Goal: Task Accomplishment & Management: Manage account settings

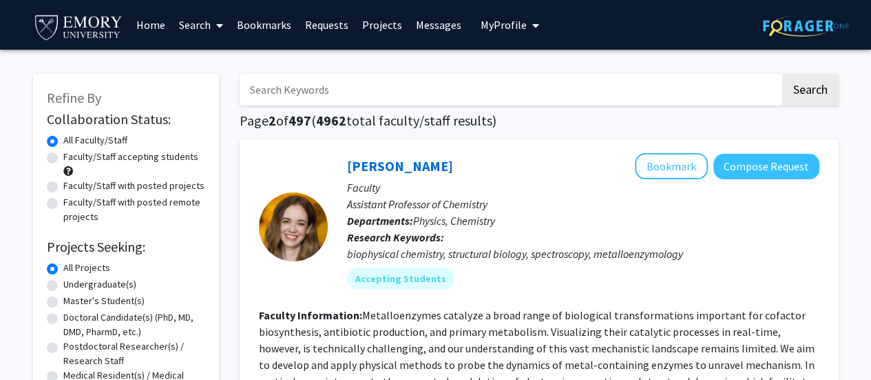
click at [490, 25] on span "My Profile" at bounding box center [504, 25] width 46 height 14
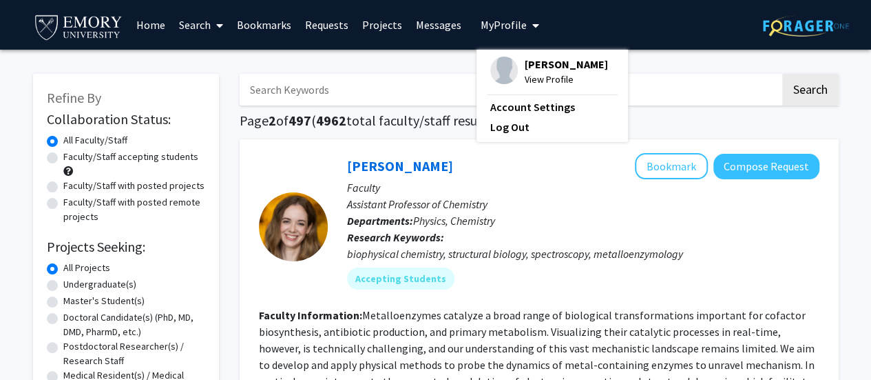
click at [492, 71] on img at bounding box center [504, 70] width 28 height 28
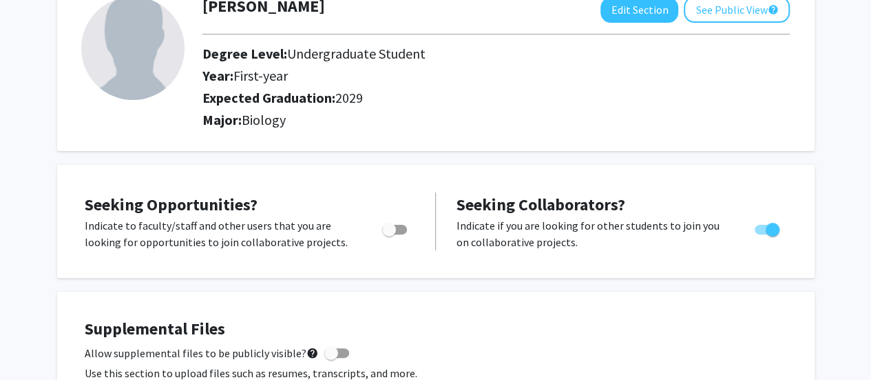
scroll to position [96, 0]
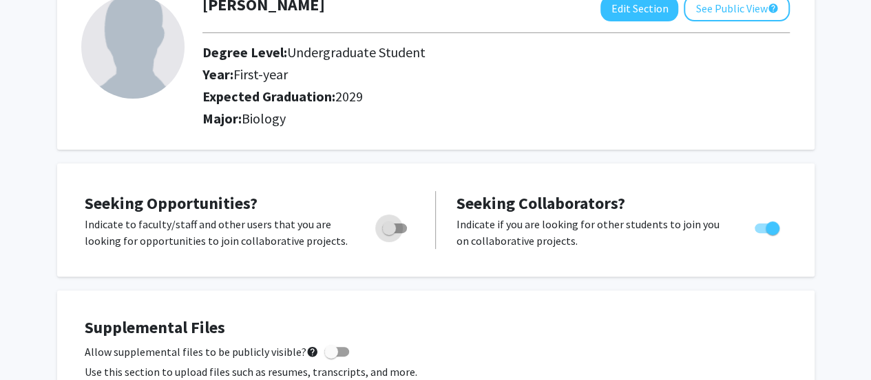
click at [389, 225] on span "Toggle" at bounding box center [389, 228] width 14 height 14
click at [389, 233] on input "Are you actively seeking opportunities?" at bounding box center [388, 233] width 1 height 1
checkbox input "true"
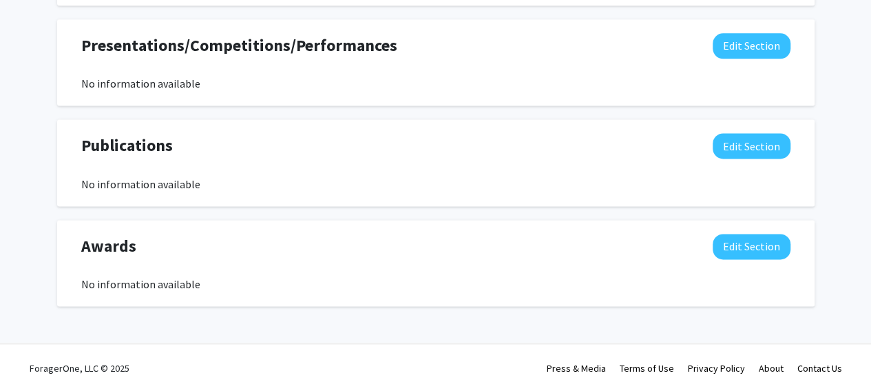
scroll to position [901, 0]
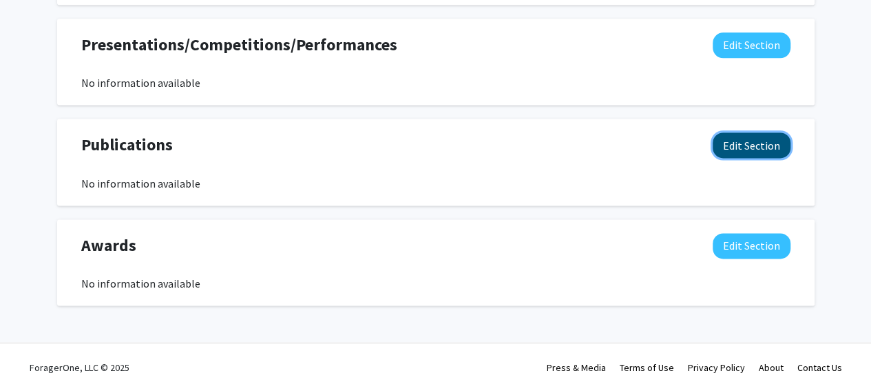
click at [745, 152] on button "Edit Section" at bounding box center [752, 144] width 78 height 25
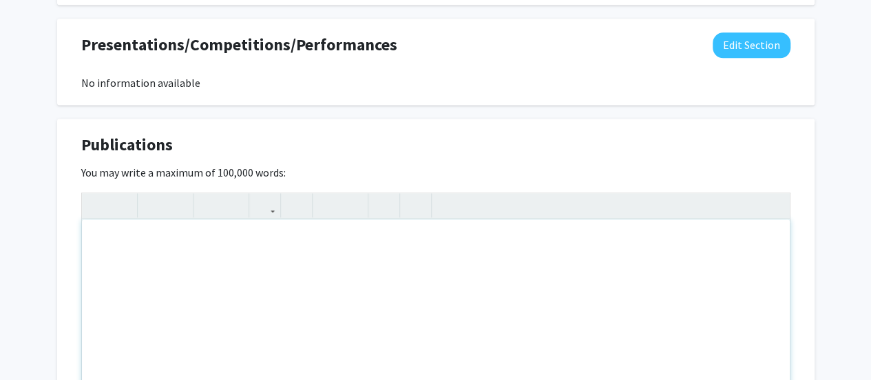
click at [247, 283] on div "Note to users with screen readers: Please deactivate our accessibility plugin f…" at bounding box center [436, 322] width 708 height 207
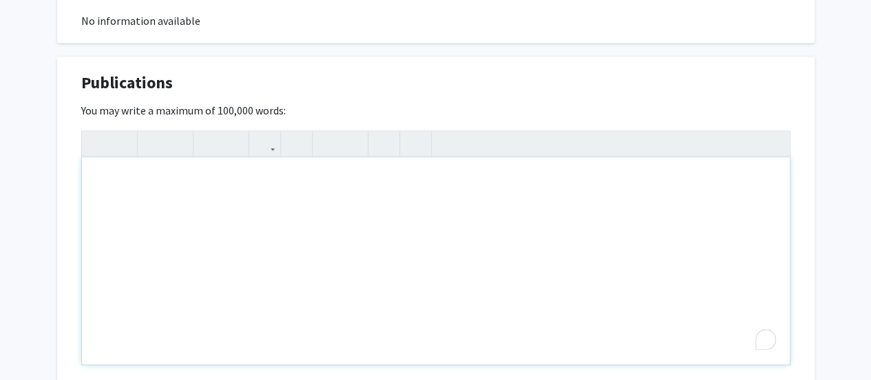
scroll to position [964, 0]
click at [259, 144] on icon "button" at bounding box center [265, 141] width 12 height 23
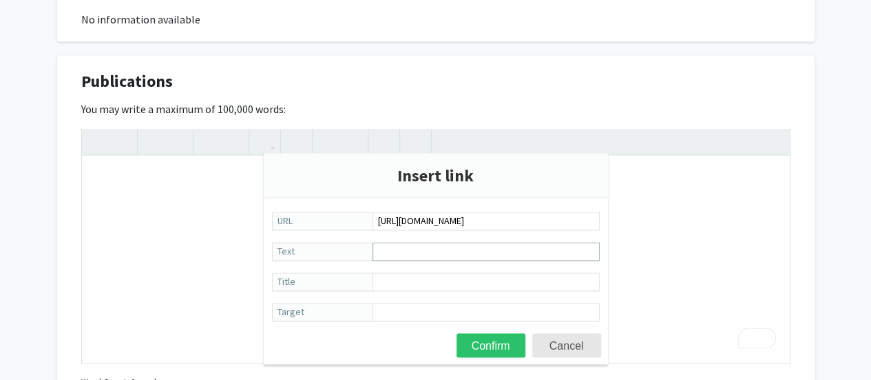
type input "[URL][DOMAIN_NAME]"
click at [438, 256] on input "Text" at bounding box center [486, 251] width 227 height 19
paste input "Cost-Effectiveness Analysis of Telehealth and In-Person Primary Care Visits for…"
type input "Cost-Effectiveness Analysis of Telehealth and In-Person Primary Care Visits for…"
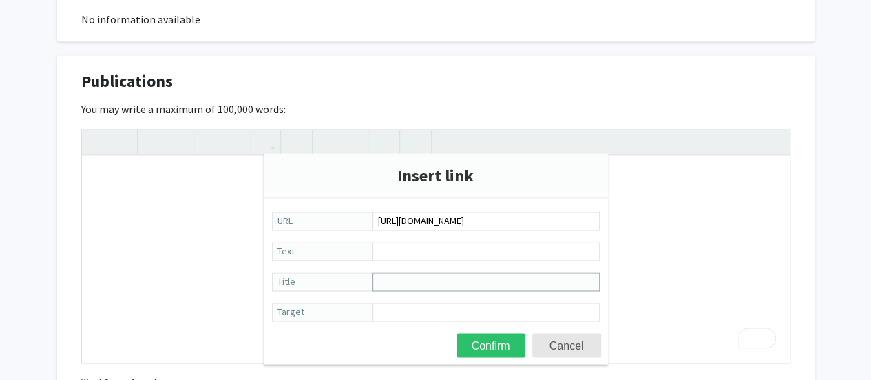
click at [468, 281] on input "Title" at bounding box center [486, 281] width 227 height 19
paste input "Cost-Effectiveness Analysis of Telehealth and In-Person Primary Care Visits for…"
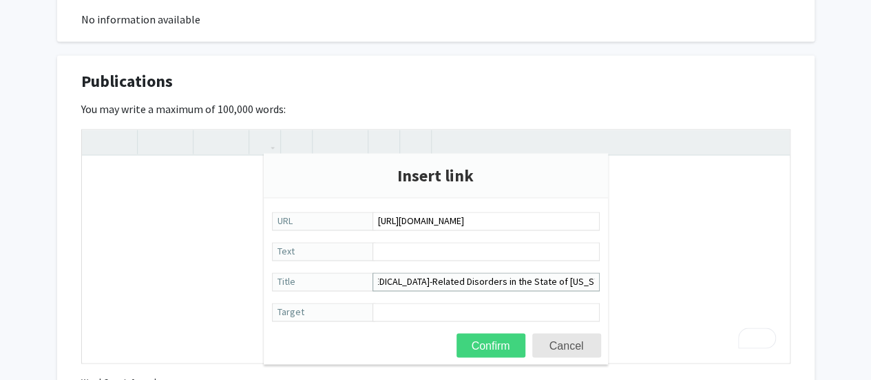
type input "Cost-Effectiveness Analysis of Telehealth and In-Person Primary Care Visits for…"
click at [501, 340] on button "Confirm" at bounding box center [491, 345] width 69 height 24
type textarea "<a href="[URL][DOMAIN_NAME]" title="Cost-Effectiveness Analysis of Telehealth a…"
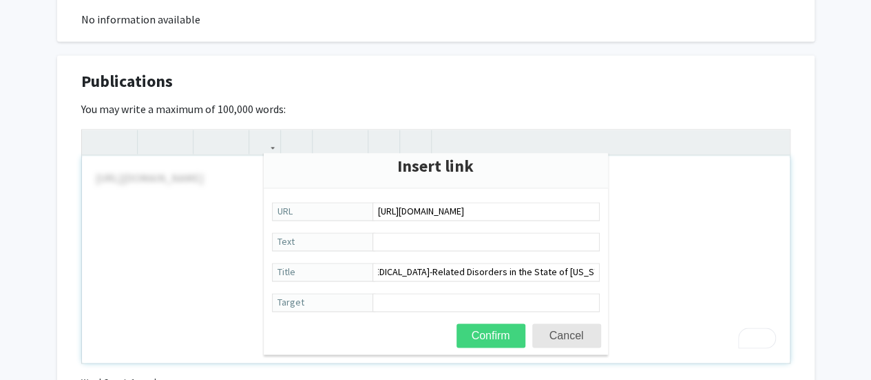
scroll to position [0, 0]
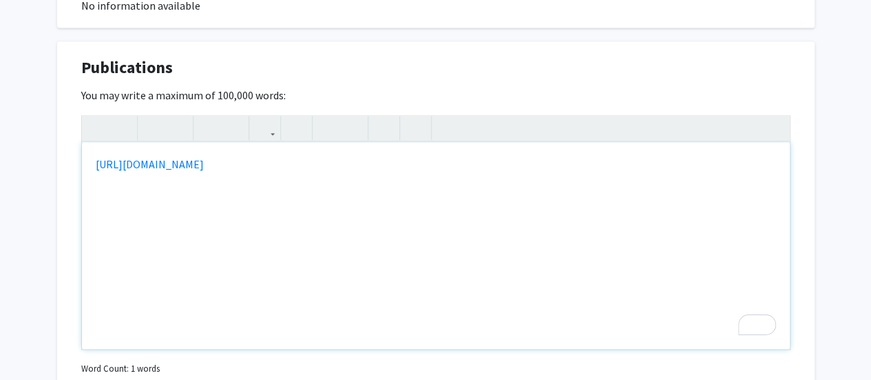
click at [485, 211] on div "[URL][DOMAIN_NAME]" at bounding box center [436, 245] width 708 height 207
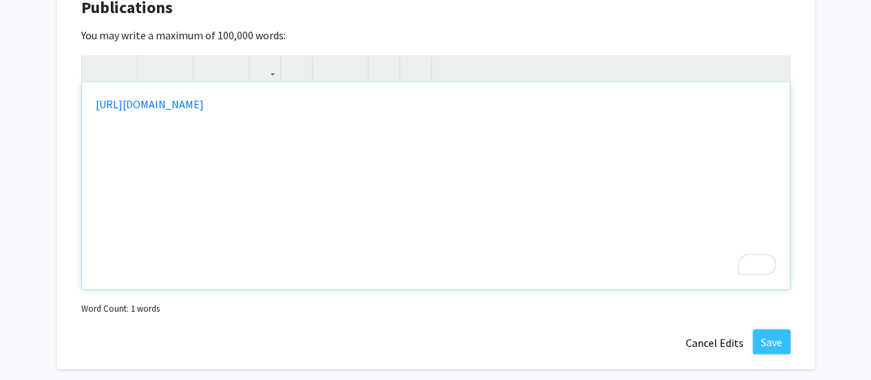
scroll to position [1039, 0]
click at [92, 101] on div "[URL][DOMAIN_NAME]" at bounding box center [436, 184] width 708 height 207
click at [96, 101] on div "[URL][DOMAIN_NAME]" at bounding box center [436, 184] width 708 height 207
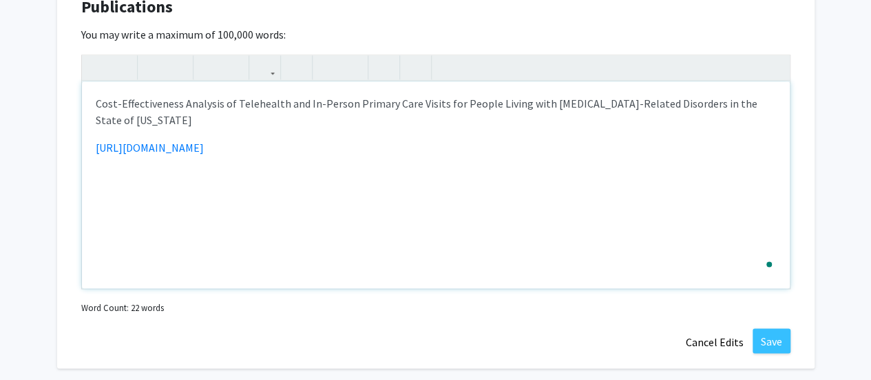
click at [470, 200] on div "Cost-Effectiveness Analysis of Telehealth and In-Person Primary Care Visits for…" at bounding box center [436, 184] width 708 height 207
click at [93, 144] on div "Cost-Effectiveness Analysis of Telehealth and In-Person Primary Care Visits for…" at bounding box center [436, 184] width 708 height 207
type textarea "<p>Cost-Effectiveness Analysis of Telehealth and In-Person Primary Care Visits …"
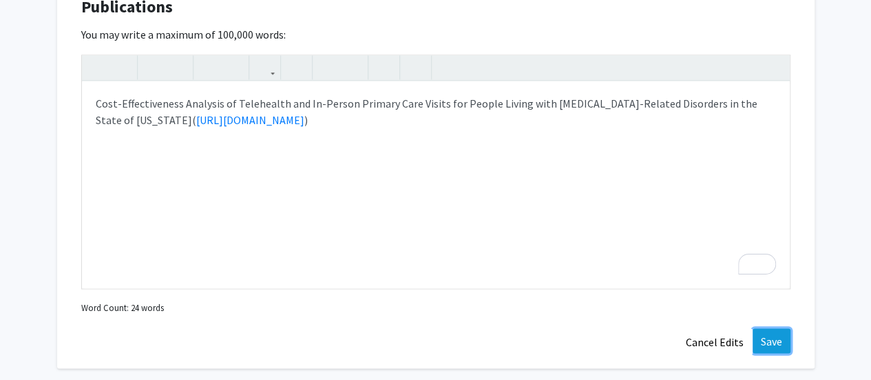
click at [771, 340] on button "Save" at bounding box center [772, 340] width 38 height 25
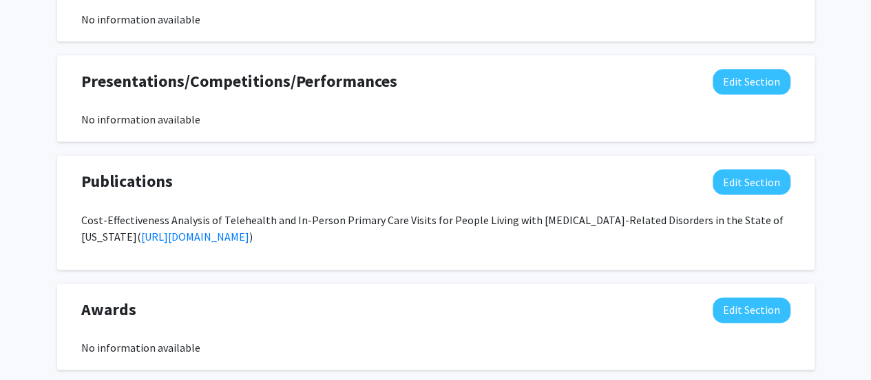
scroll to position [842, 0]
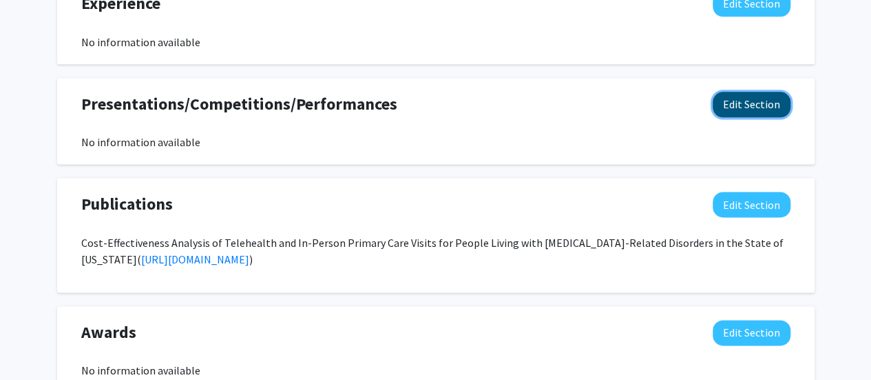
click at [749, 103] on button "Edit Section" at bounding box center [752, 104] width 78 height 25
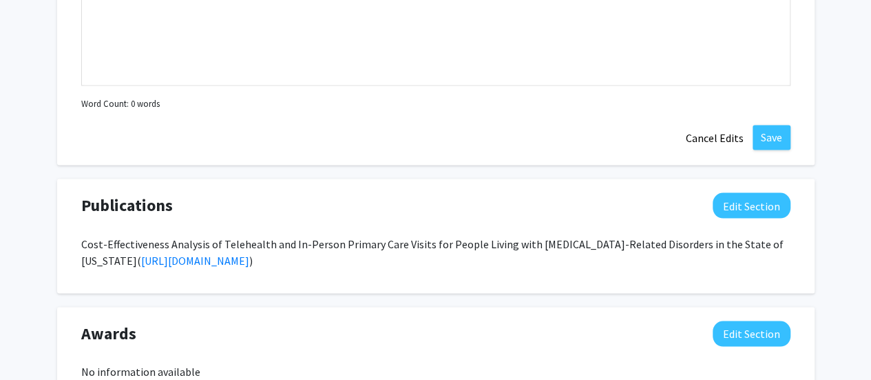
scroll to position [1148, 0]
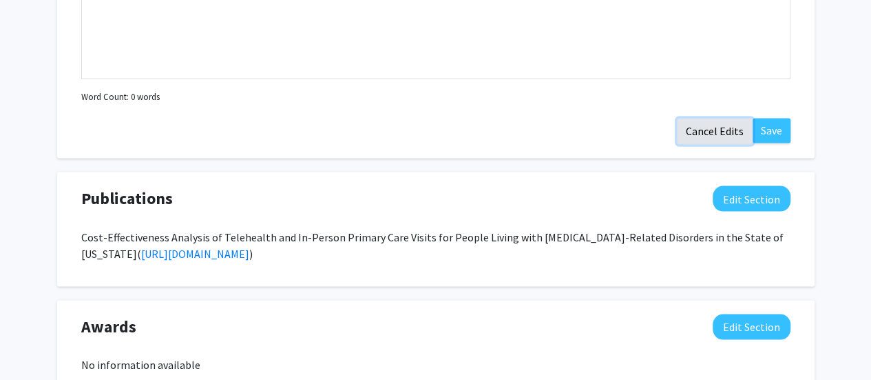
click at [716, 125] on button "Cancel Edits" at bounding box center [715, 131] width 76 height 26
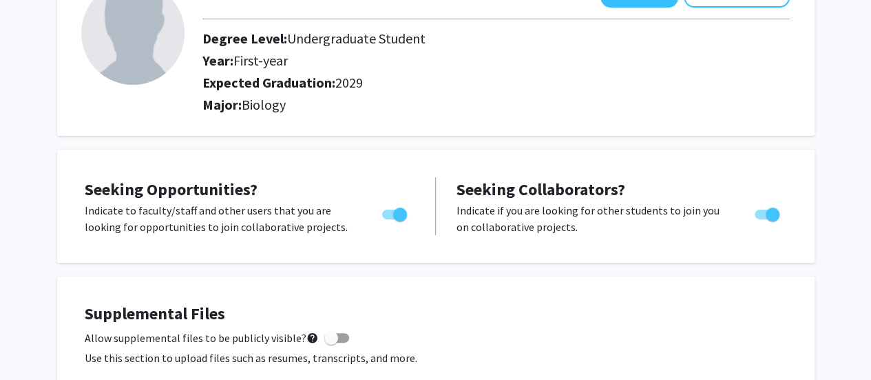
scroll to position [0, 0]
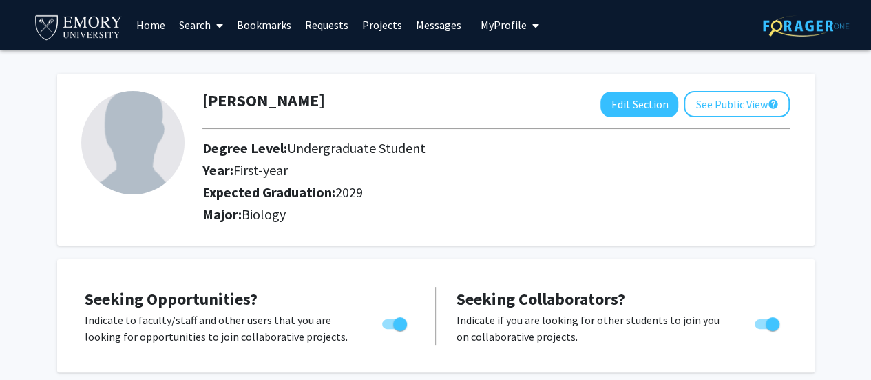
click at [379, 30] on link "Projects" at bounding box center [382, 25] width 54 height 48
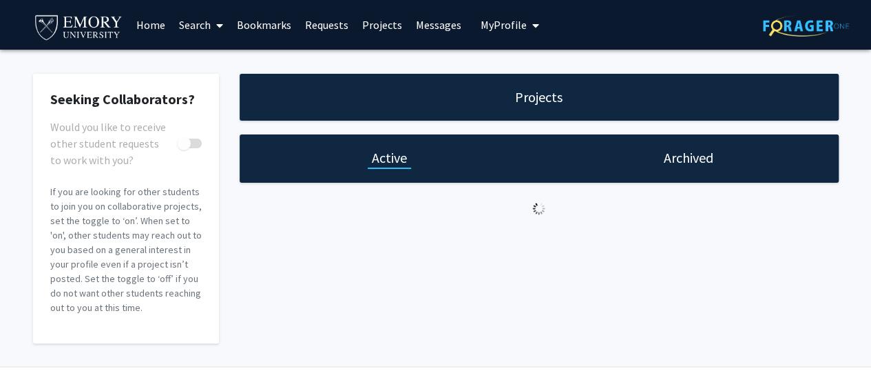
checkbox input "true"
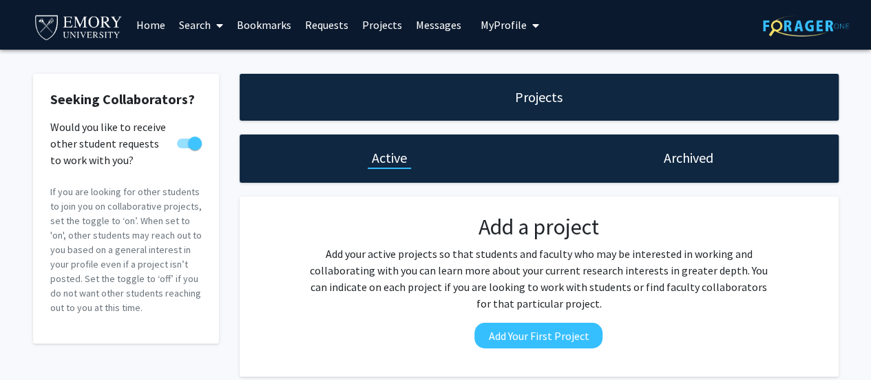
scroll to position [14, 0]
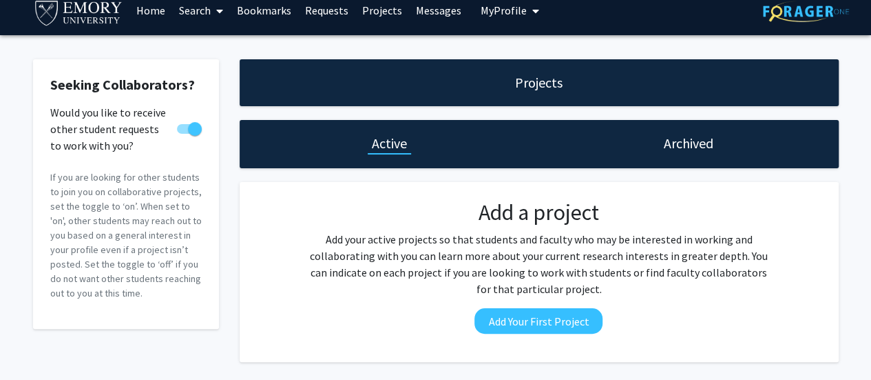
click at [218, 15] on icon at bounding box center [219, 11] width 7 height 11
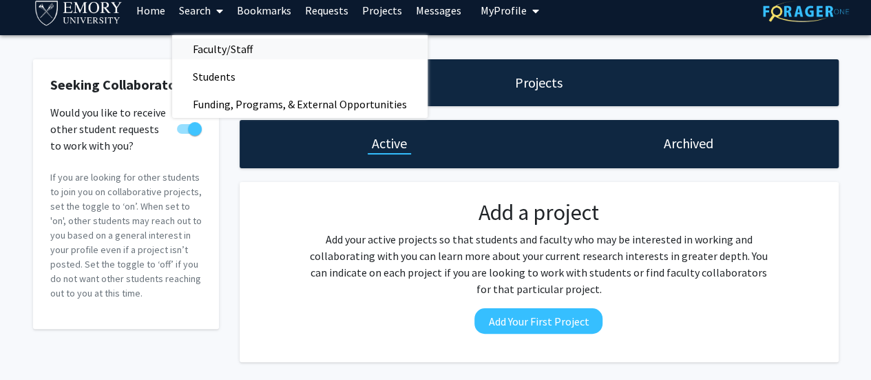
click at [220, 52] on span "Faculty/Staff" at bounding box center [222, 49] width 101 height 28
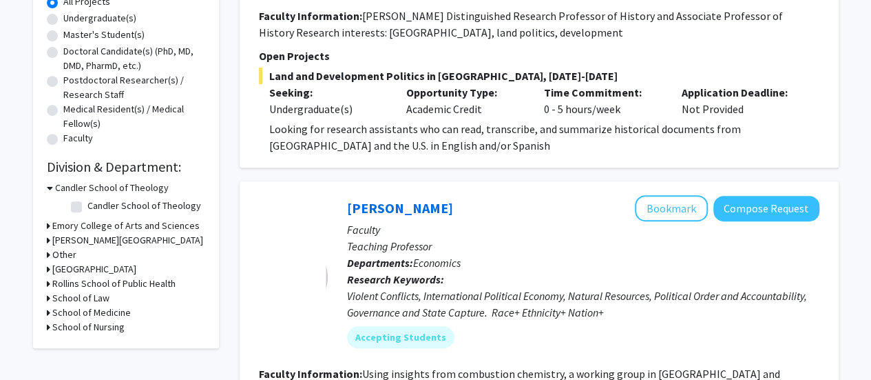
scroll to position [280, 0]
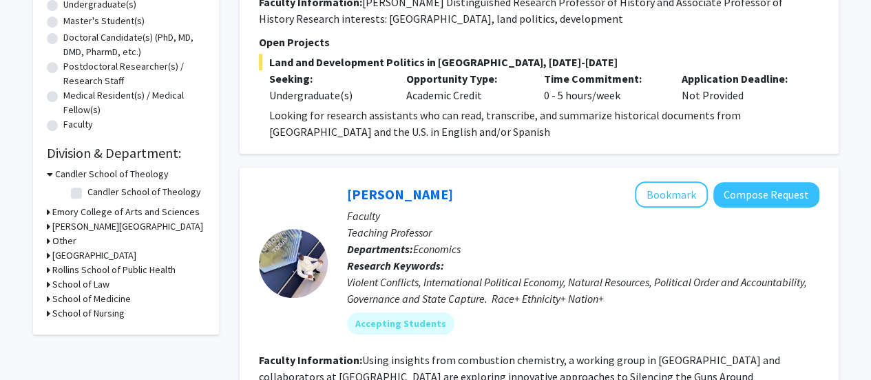
click at [103, 213] on h3 "Emory College of Arts and Sciences" at bounding box center [125, 212] width 147 height 14
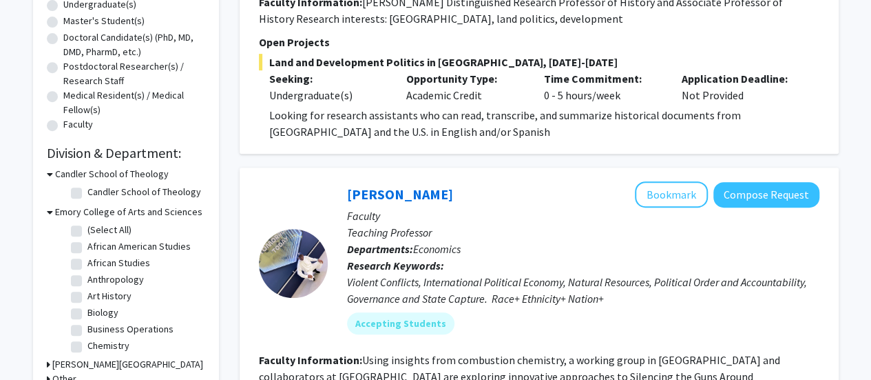
click at [106, 313] on label "Biology" at bounding box center [102, 312] width 31 height 14
click at [96, 313] on input "Biology" at bounding box center [91, 309] width 9 height 9
checkbox input "true"
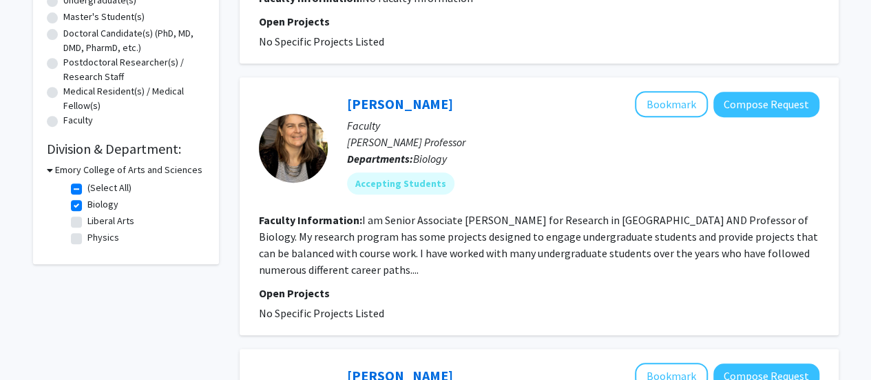
scroll to position [287, 0]
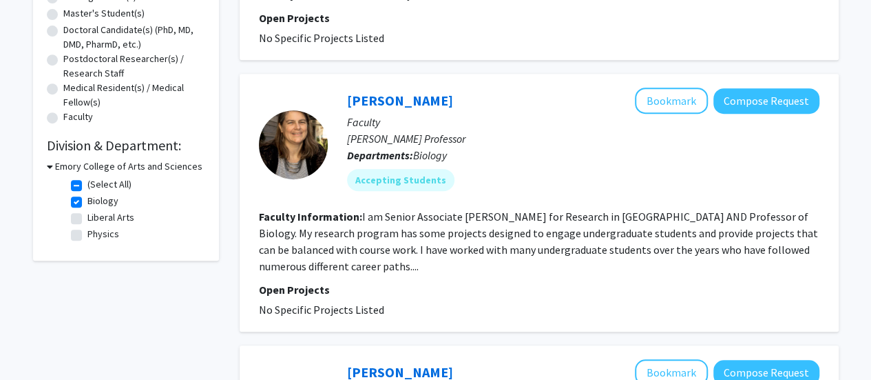
click at [87, 199] on label "Biology" at bounding box center [102, 201] width 31 height 14
click at [87, 199] on input "Biology" at bounding box center [91, 198] width 9 height 9
checkbox input "false"
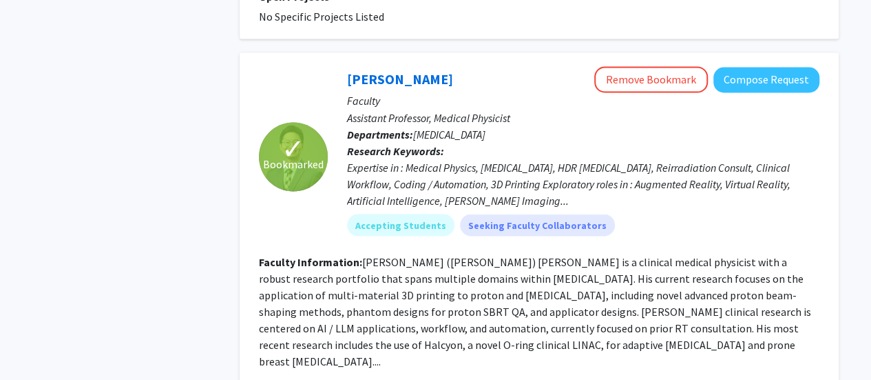
scroll to position [3812, 0]
